Goal: Task Accomplishment & Management: Complete application form

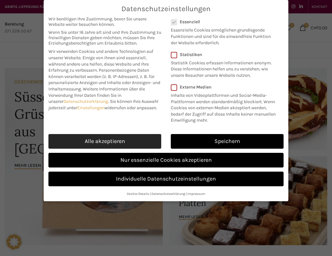
click at [114, 140] on link "Alle akzeptieren" at bounding box center [104, 141] width 113 height 15
checkbox input "true"
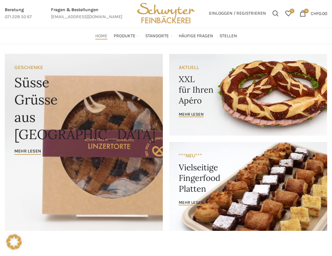
scroll to position [10, 0]
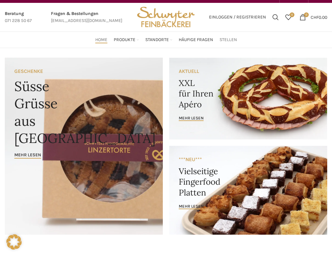
click at [234, 39] on span "Stellen" at bounding box center [227, 40] width 17 height 6
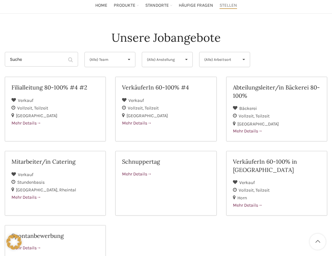
scroll to position [52, 0]
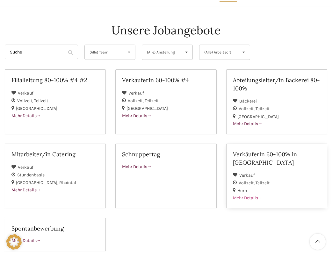
click at [248, 194] on div "Mehr Details" at bounding box center [276, 197] width 87 height 7
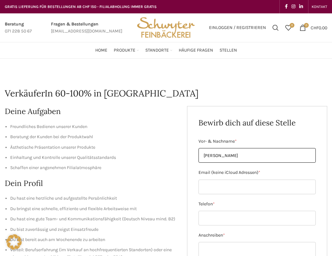
type input "Gabriela Röthlisberger"
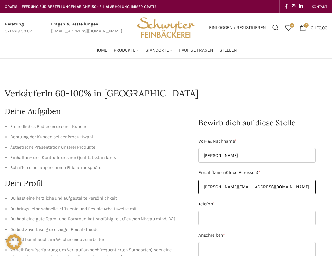
drag, startPoint x: 265, startPoint y: 186, endPoint x: 279, endPoint y: 186, distance: 13.7
drag, startPoint x: 276, startPoint y: 186, endPoint x: 236, endPoint y: 187, distance: 40.4
click at [236, 187] on input "g.roethlisberger.eugstertanja.roethlisberger@gmail.com" at bounding box center [256, 186] width 117 height 15
click at [286, 187] on input "g.roethlisberger.eugster@gmail.com" at bounding box center [256, 186] width 117 height 15
type input "g.roethlisberger.eugster@gmail.com"
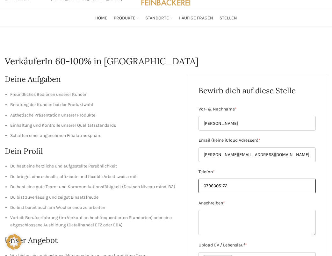
scroll to position [39, 0]
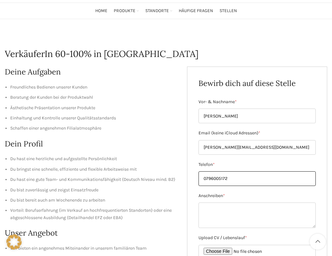
type input "0796005172"
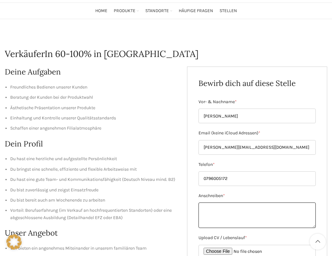
click at [222, 212] on textarea "Anschreiben *" at bounding box center [256, 214] width 117 height 25
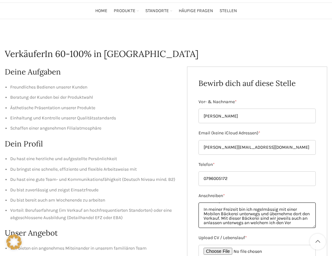
scroll to position [23, 0]
click at [272, 225] on textarea "Sehr geehrte Damen und Herren Aktuell Arbeite ich in einem ALters- und Pflegehe…" at bounding box center [256, 214] width 117 height 25
click at [295, 225] on textarea "Sehr geehrte Damen und Herren Aktuell Arbeite ich in einem ALters- und Pflegehe…" at bounding box center [256, 214] width 117 height 25
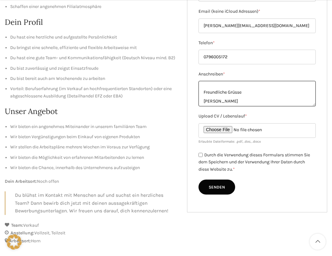
scroll to position [161, 0]
type textarea "Sehr geehrte Damen und Herren Aktuell Arbeite ich in einem ALters- und Pflegehe…"
click at [229, 129] on input "Upload CV / Lebenslauf *" at bounding box center [256, 130] width 117 height 15
type input "C:\fakepath\Lebenslauf Gabriela Röthlisberger.pdf"
click at [198, 154] on input "Durch die Verwendung dieses Formulars stimmen Sie dem Speichern und der Verwend…" at bounding box center [200, 154] width 4 height 4
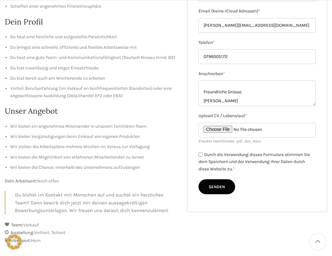
checkbox input "true"
click at [218, 183] on input "Senden" at bounding box center [216, 186] width 37 height 15
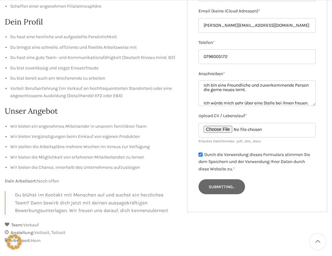
scroll to position [0, 0]
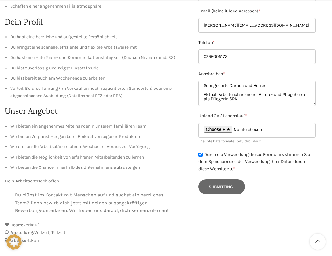
type input "Senden"
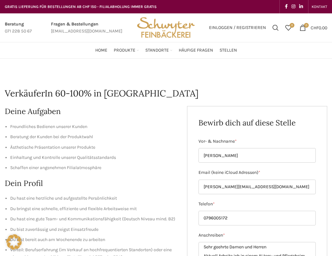
scroll to position [2, 0]
